Goal: Check status: Check status

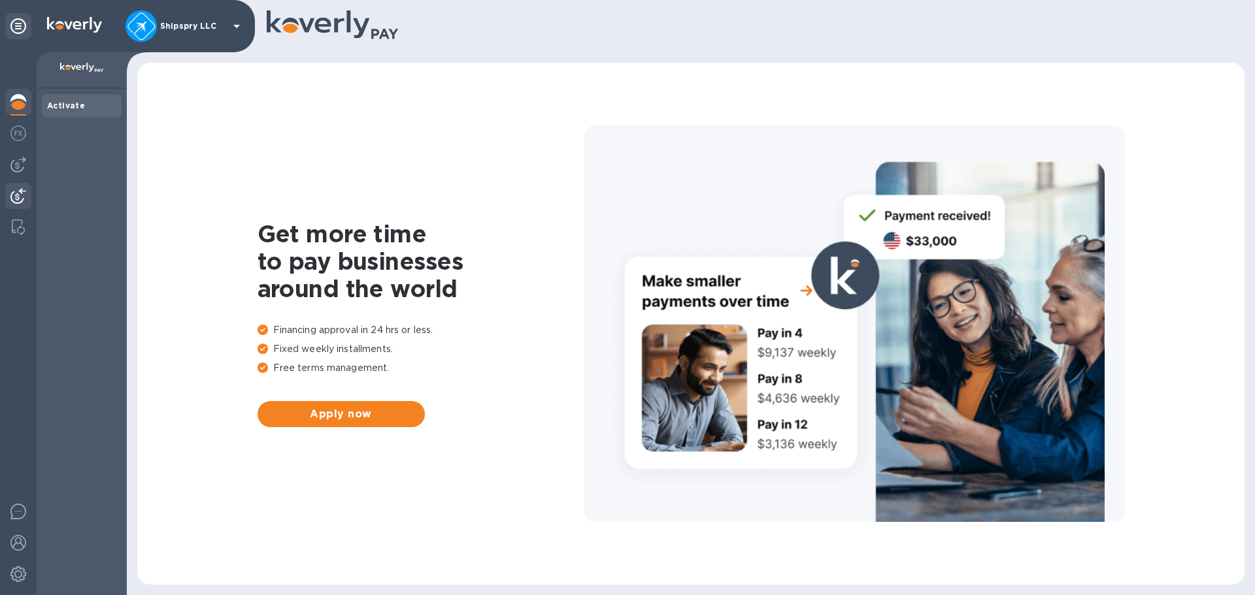
click at [14, 195] on img at bounding box center [18, 196] width 16 height 16
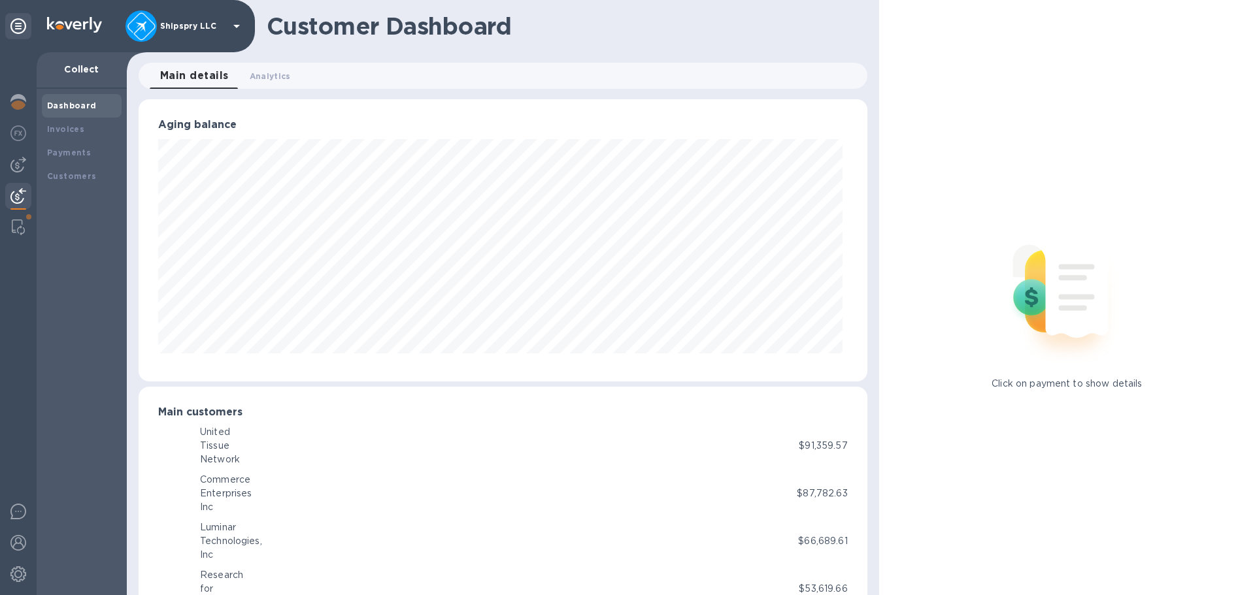
scroll to position [653263, 652822]
click at [75, 154] on b "Payments" at bounding box center [69, 153] width 44 height 10
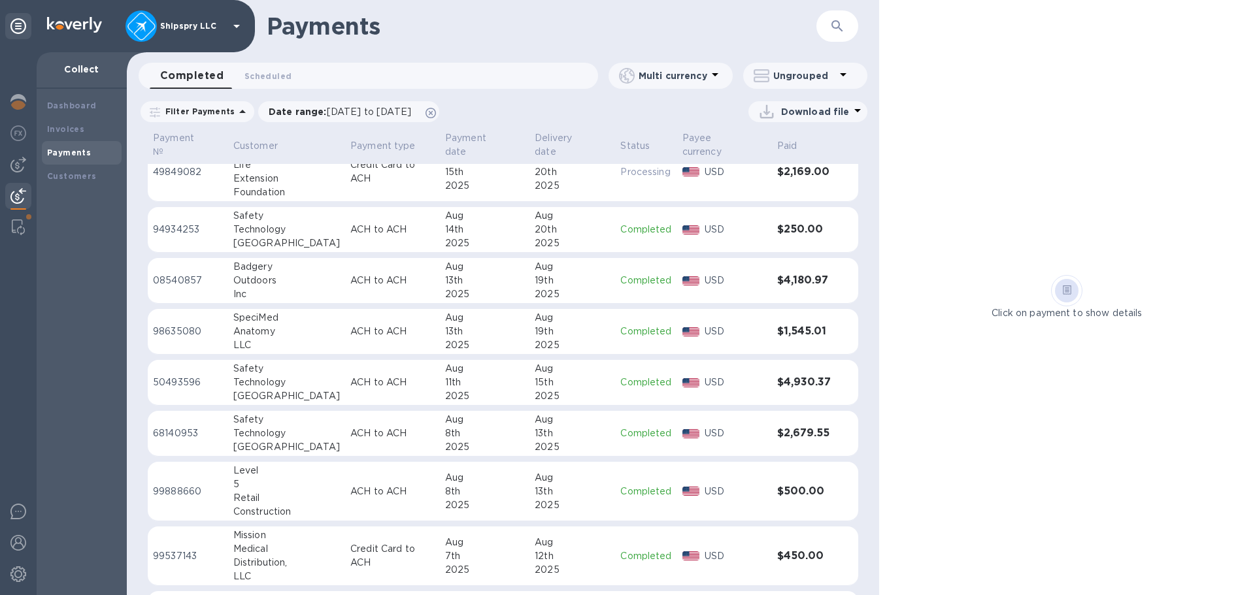
scroll to position [65, 0]
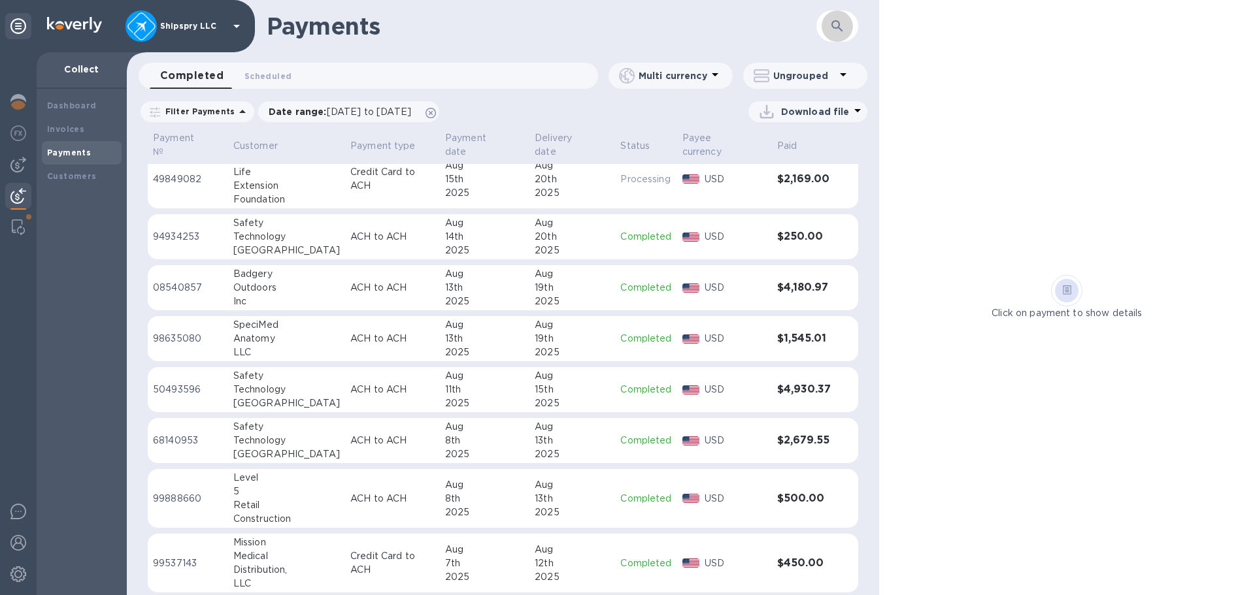
click at [844, 20] on icon "button" at bounding box center [837, 26] width 16 height 16
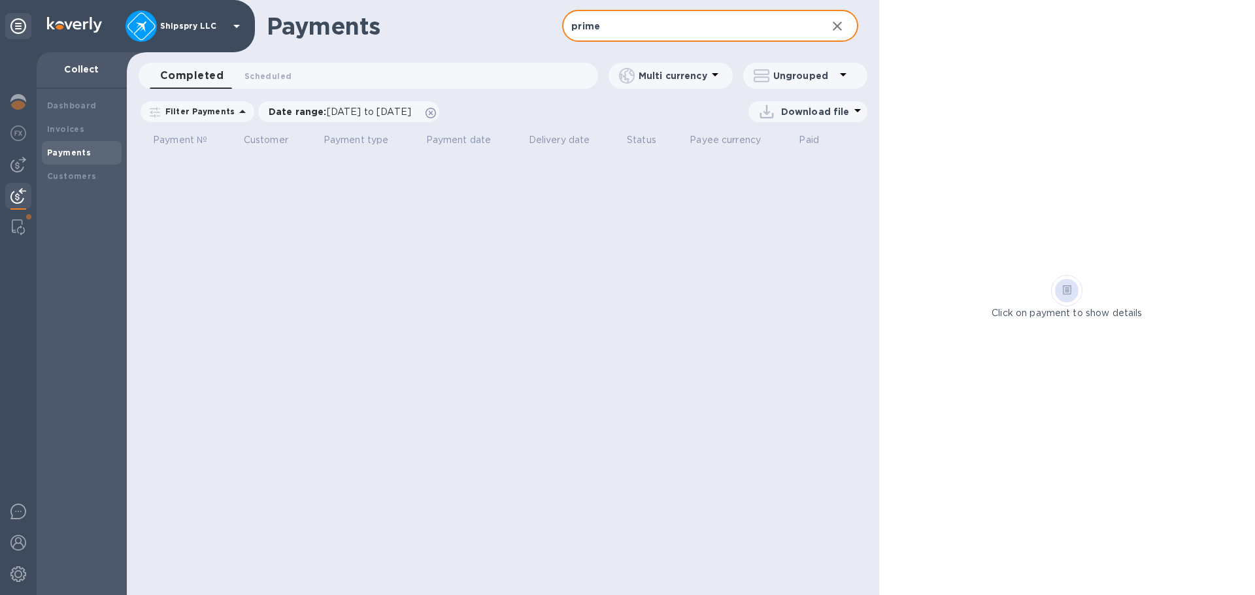
type input "prime"
